Goal: Check status

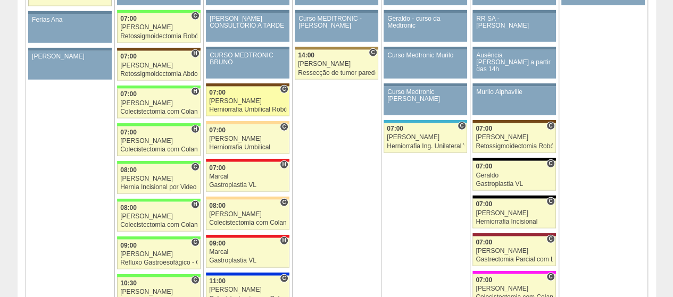
scroll to position [1436, 0]
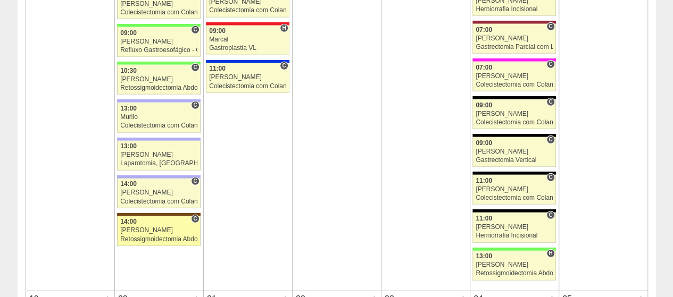
click at [184, 227] on div "[PERSON_NAME]" at bounding box center [158, 230] width 77 height 7
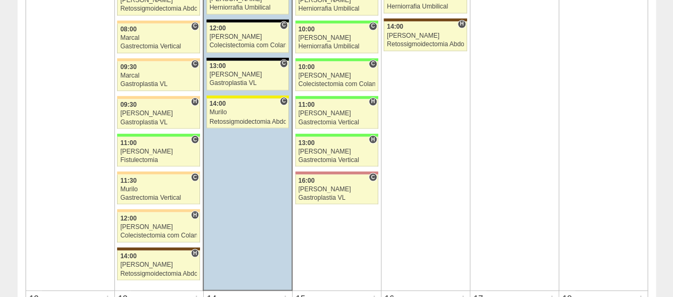
scroll to position [904, 0]
